Goal: Task Accomplishment & Management: Use online tool/utility

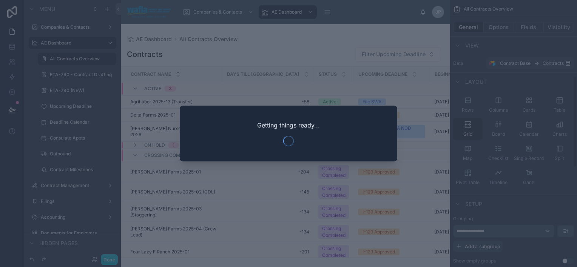
scroll to position [221, 0]
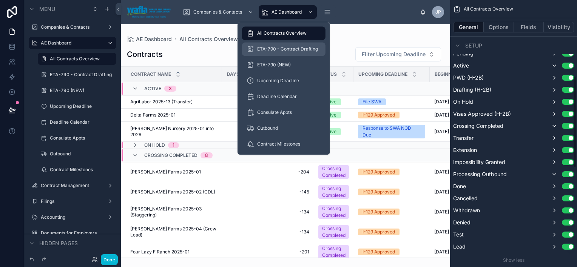
click at [298, 51] on span "ETA-790 - Contract Drafting" at bounding box center [287, 49] width 61 height 6
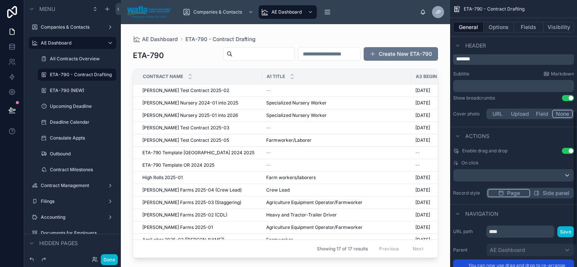
click at [198, 116] on div at bounding box center [285, 141] width 329 height 234
click at [198, 116] on span "[PERSON_NAME] Nursery 2025-01 into 2026" at bounding box center [190, 116] width 96 height 6
click at [198, 116] on div "AE Dashboard ETA-790 - Contract Drafting ETA-790 Create New ETA-790 Contract Na…" at bounding box center [285, 145] width 329 height 243
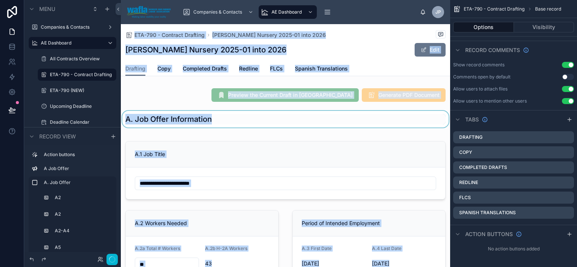
scroll to position [207, 0]
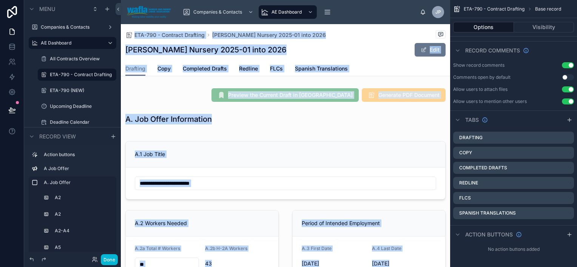
click at [444, 104] on div "Preview the Current Draft in New Tab Generate PDF Document" at bounding box center [285, 95] width 329 height 20
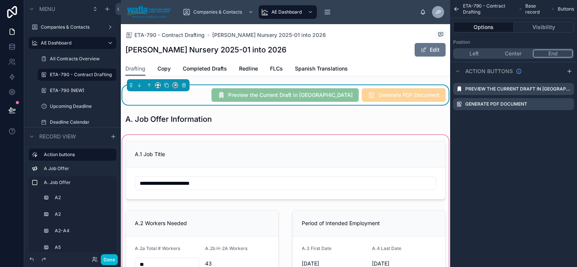
scroll to position [0, 0]
click at [212, 62] on link "Completed Drafts" at bounding box center [205, 69] width 44 height 15
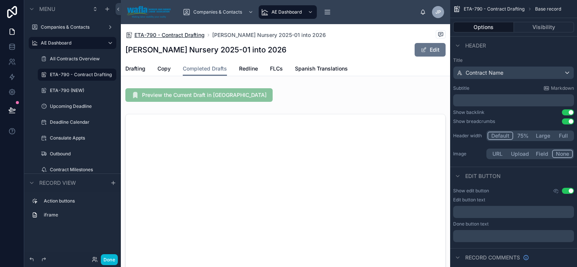
click at [167, 36] on span "ETA-790 - Contract Drafting" at bounding box center [169, 35] width 70 height 8
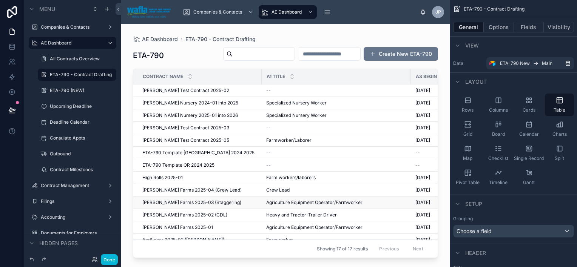
click at [184, 202] on span "[PERSON_NAME] Farms 2025-03 (Staggering)" at bounding box center [191, 203] width 99 height 6
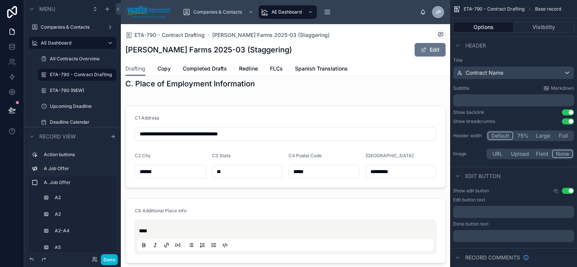
scroll to position [2056, 0]
drag, startPoint x: 202, startPoint y: 148, endPoint x: 194, endPoint y: 153, distance: 9.8
click at [194, 153] on div at bounding box center [285, 223] width 329 height 250
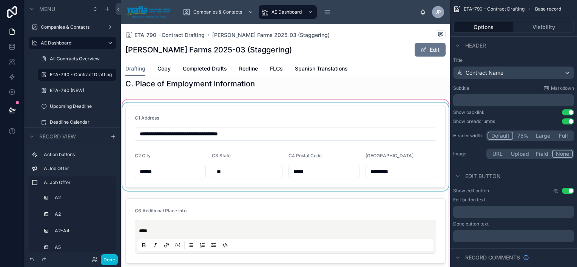
click at [194, 153] on div at bounding box center [285, 147] width 329 height 88
click at [194, 139] on input "**********" at bounding box center [285, 134] width 301 height 11
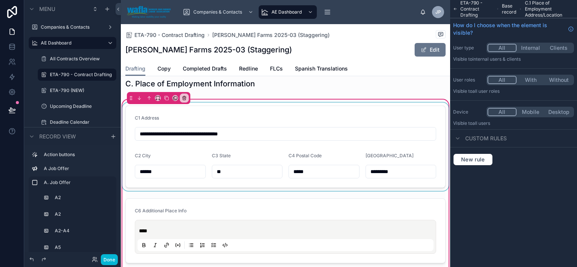
click at [191, 153] on div at bounding box center [285, 147] width 329 height 88
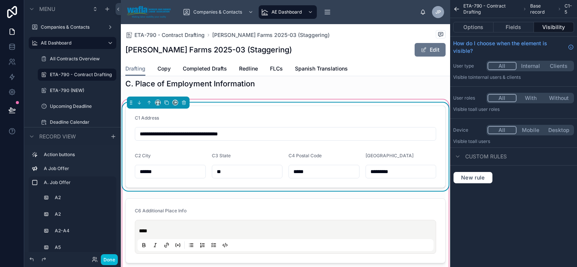
click at [195, 139] on input "**********" at bounding box center [285, 134] width 301 height 11
